Goal: Information Seeking & Learning: Check status

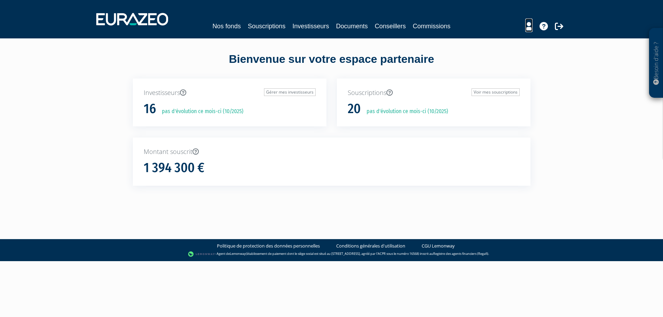
click at [528, 25] on icon at bounding box center [528, 26] width 7 height 8
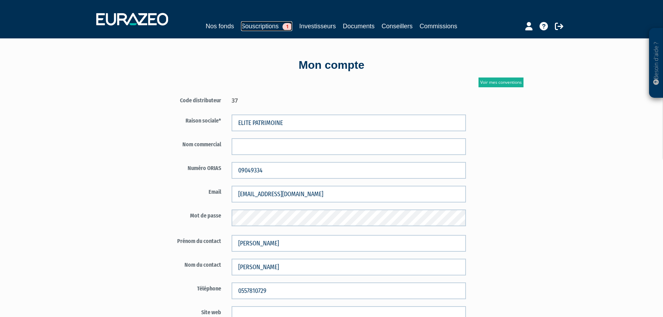
click at [253, 24] on link "Souscriptions 1" at bounding box center [266, 26] width 51 height 10
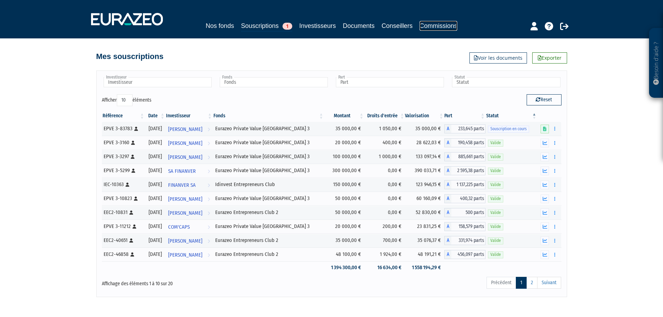
click at [435, 24] on link "Commissions" at bounding box center [439, 26] width 38 height 10
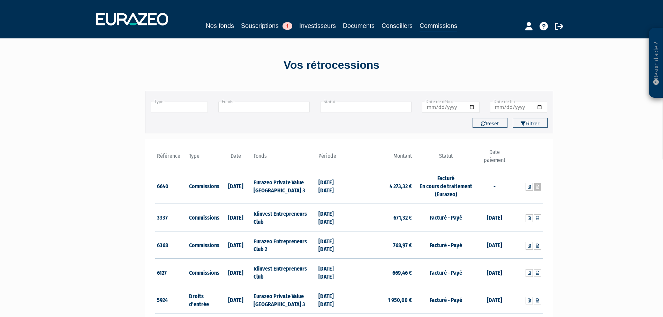
click at [536, 188] on icon at bounding box center [537, 187] width 3 height 4
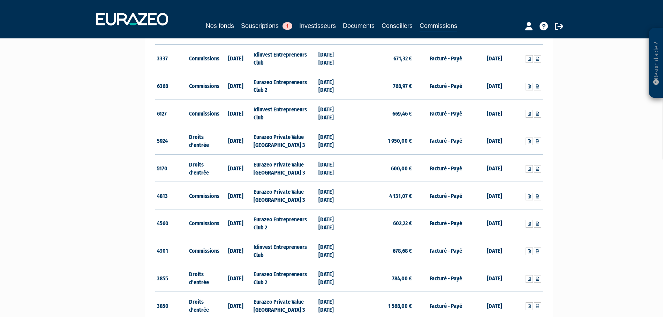
scroll to position [71, 0]
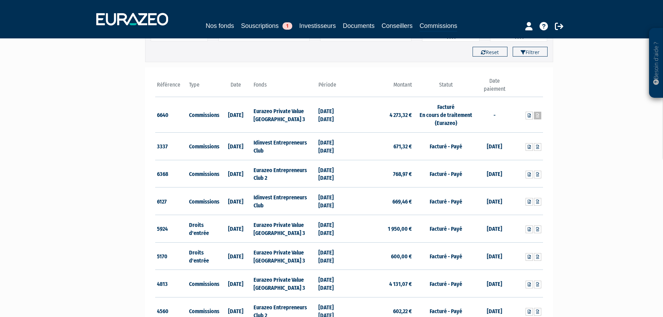
click at [537, 116] on icon at bounding box center [537, 115] width 3 height 4
click at [528, 115] on icon at bounding box center [529, 115] width 3 height 4
click at [530, 231] on icon at bounding box center [529, 229] width 3 height 4
drag, startPoint x: 208, startPoint y: 116, endPoint x: 187, endPoint y: 115, distance: 21.0
click at [187, 115] on tr "6640 Commissions [DATE] Eurazeo Private Value [GEOGRAPHIC_DATA] 3 [DATE] [DATE]…" at bounding box center [349, 115] width 388 height 36
